Goal: Register for event/course

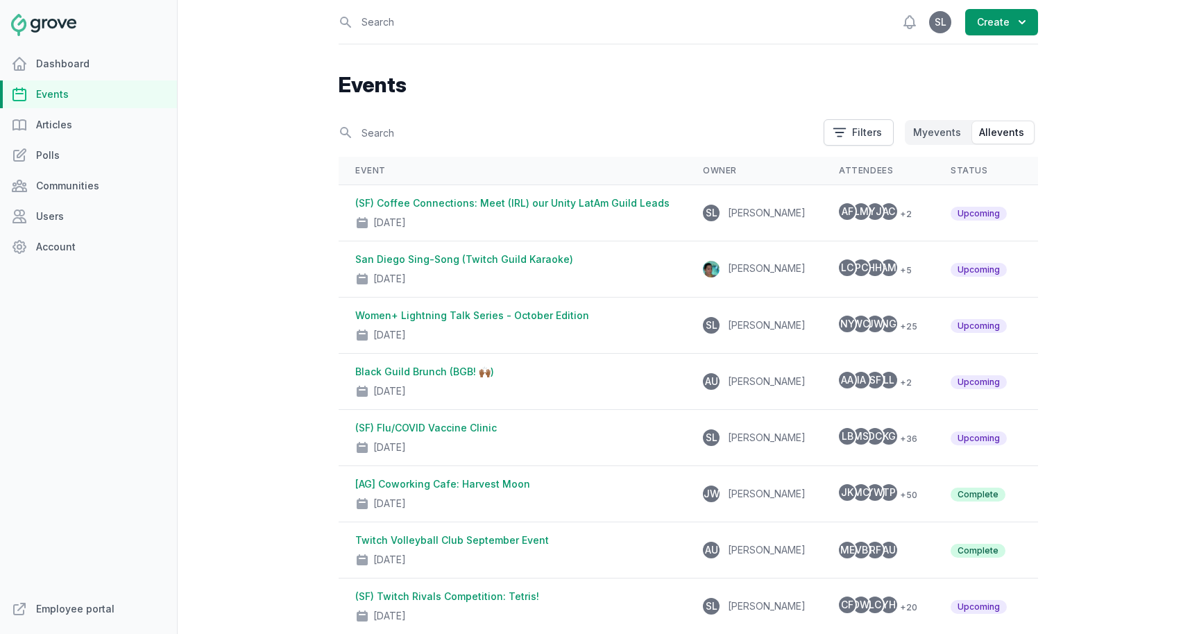
click at [120, 94] on link "Events" at bounding box center [88, 94] width 177 height 28
click at [74, 601] on link "Employee portal" at bounding box center [88, 609] width 177 height 28
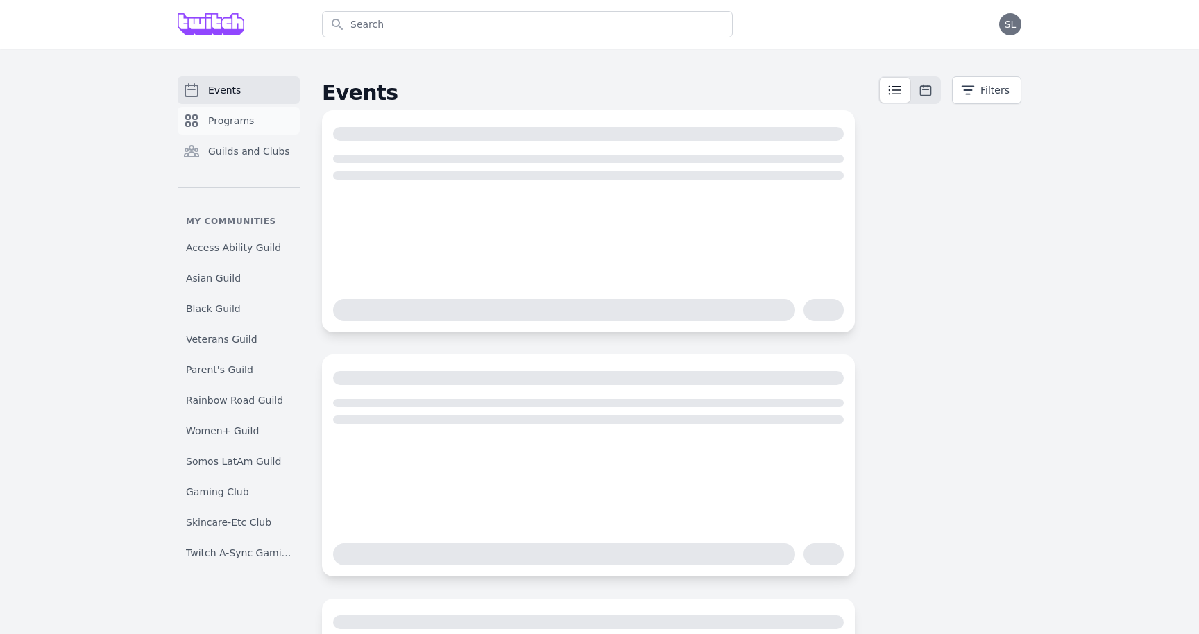
click at [212, 115] on span "Programs" at bounding box center [231, 121] width 46 height 14
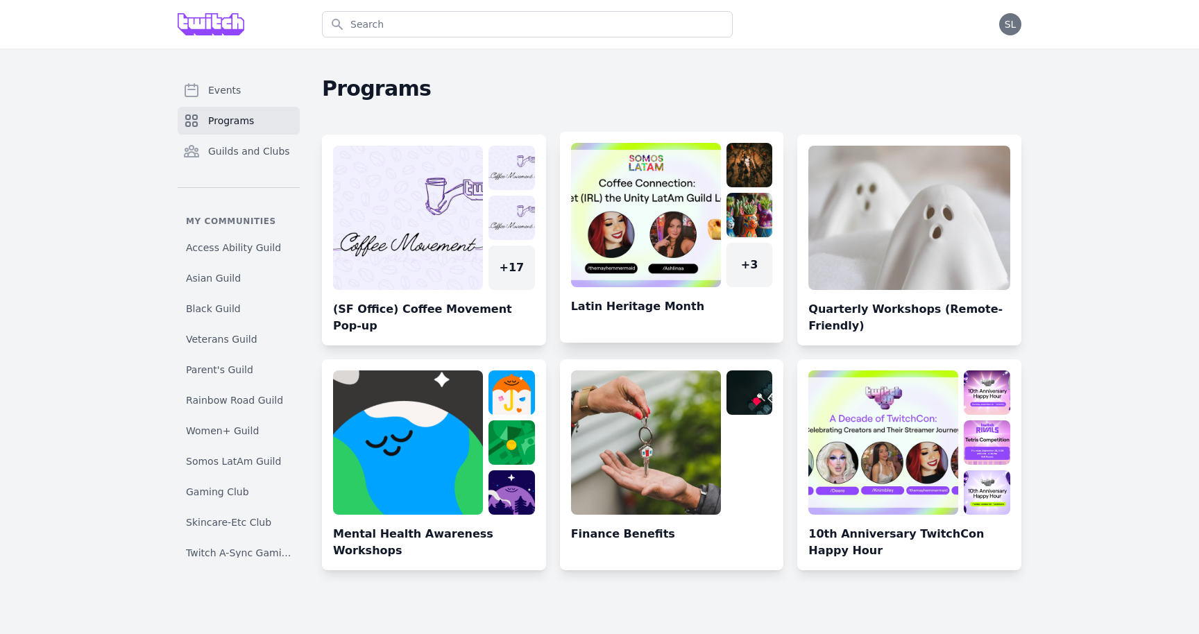
click at [643, 240] on link at bounding box center [672, 243] width 224 height 200
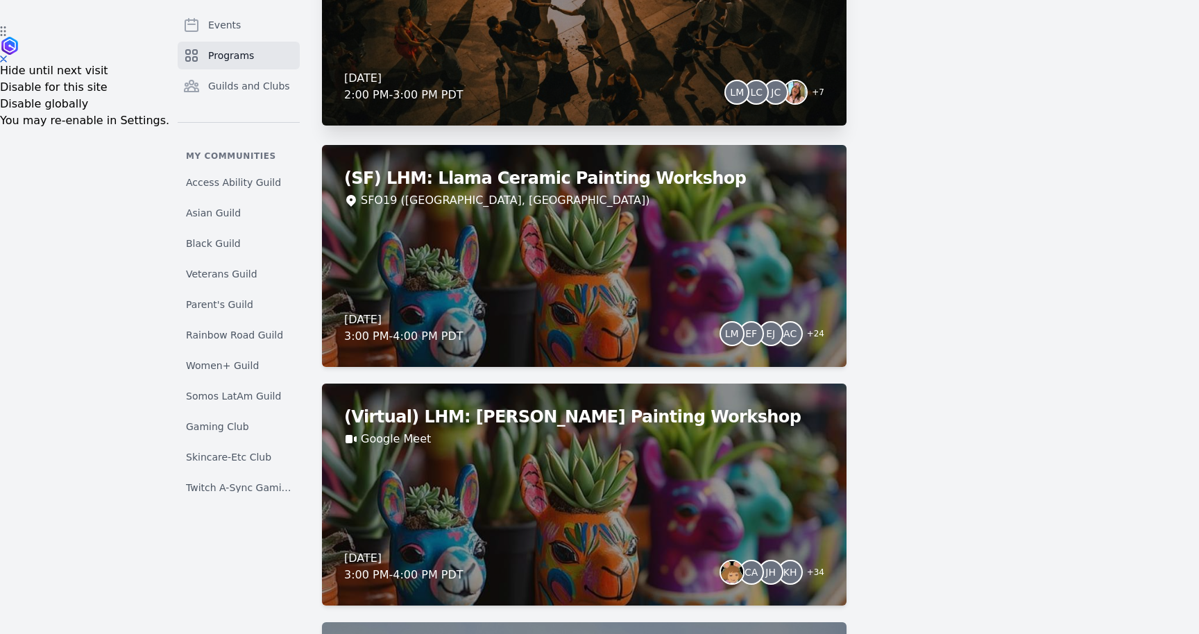
scroll to position [615, 0]
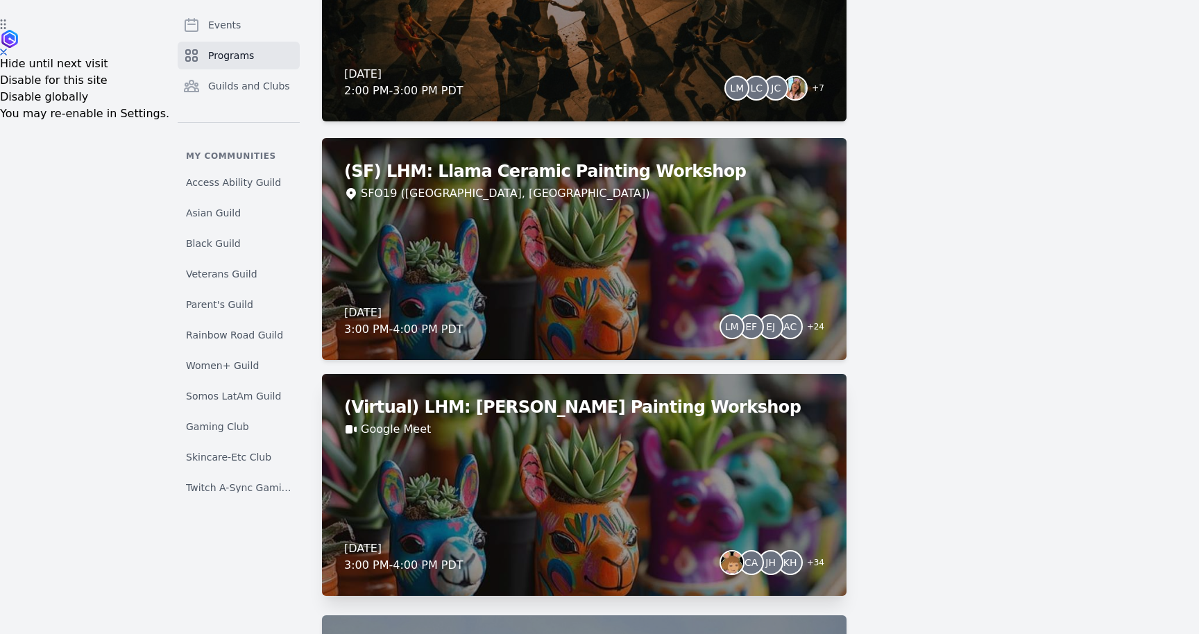
click at [640, 478] on div "(Virtual) LHM: Llama Ceramic Painting Workshop Google Meet Thursday, October 2,…" at bounding box center [584, 485] width 524 height 222
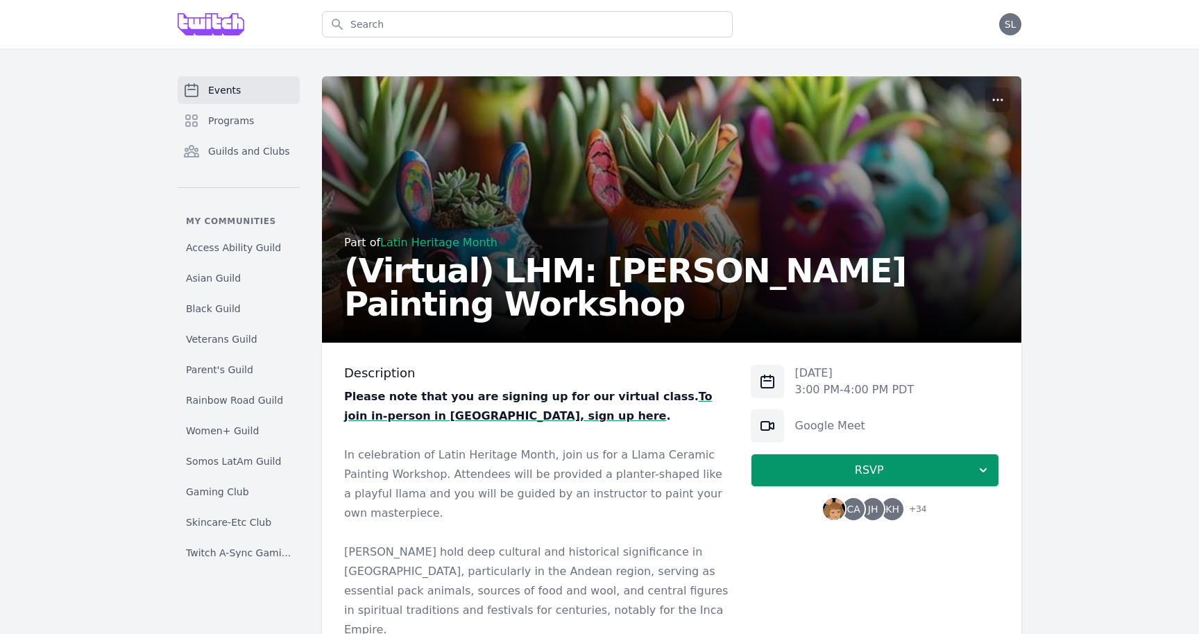
click at [833, 416] on div "Google Meet" at bounding box center [875, 425] width 248 height 33
click at [833, 427] on link "Google Meet" at bounding box center [830, 425] width 70 height 13
